Goal: Check status: Check status

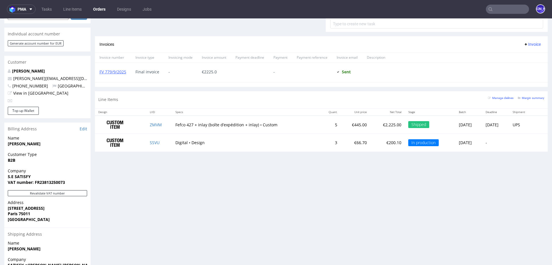
scroll to position [263, 0]
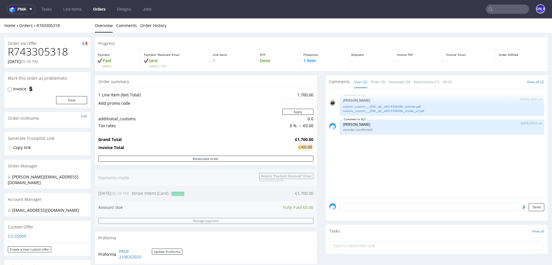
click at [51, 55] on h1 "R743305318" at bounding box center [47, 51] width 79 height 11
copy h1 "R743305318"
